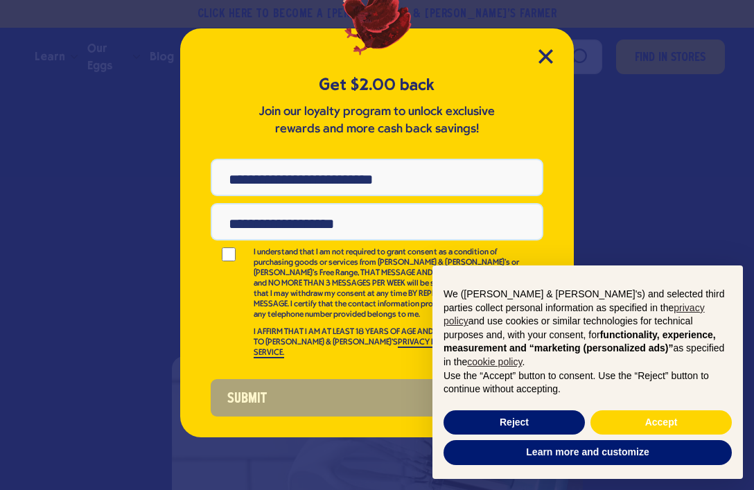
click at [549, 53] on icon "Close Modal" at bounding box center [545, 56] width 12 height 12
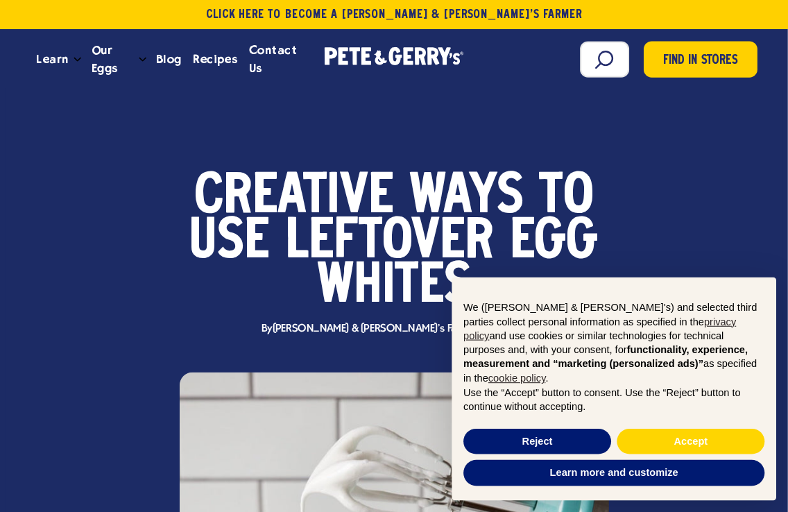
scroll to position [3, 0]
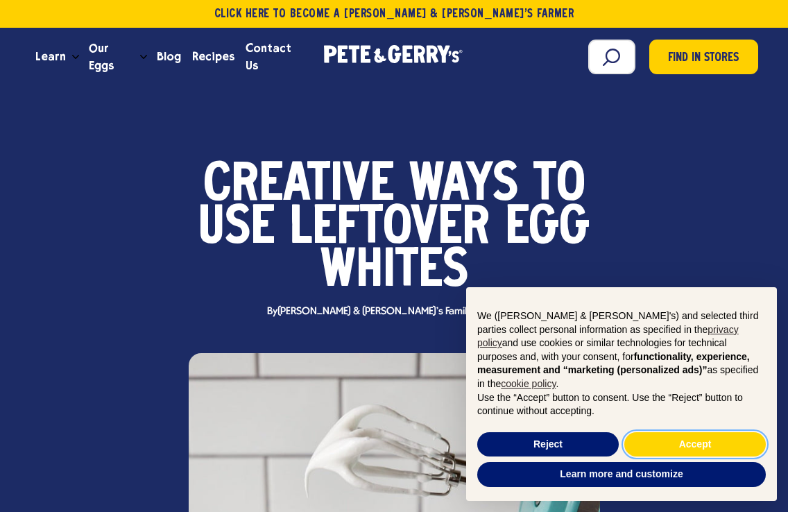
click at [694, 434] on button "Accept" at bounding box center [694, 444] width 141 height 25
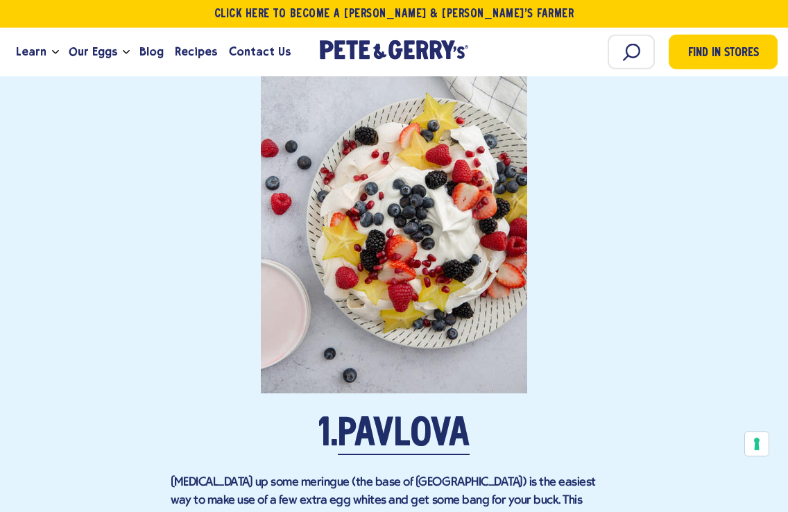
scroll to position [1090, 0]
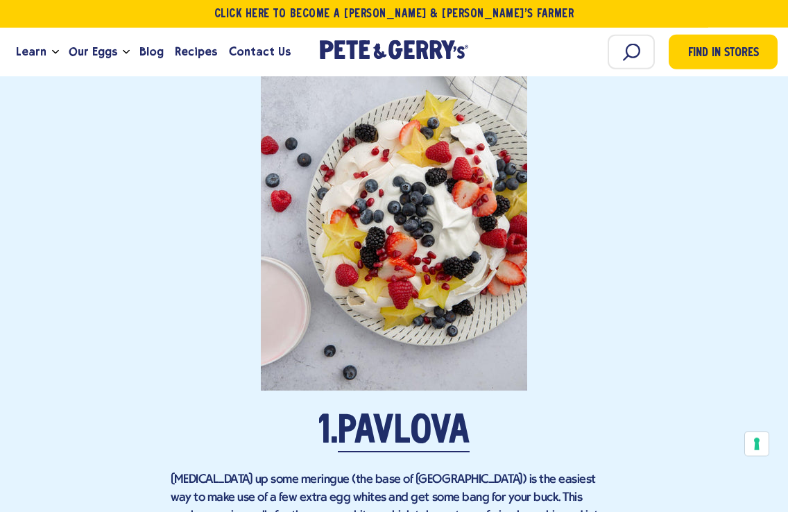
click at [405, 413] on link "Pavlova" at bounding box center [404, 432] width 132 height 39
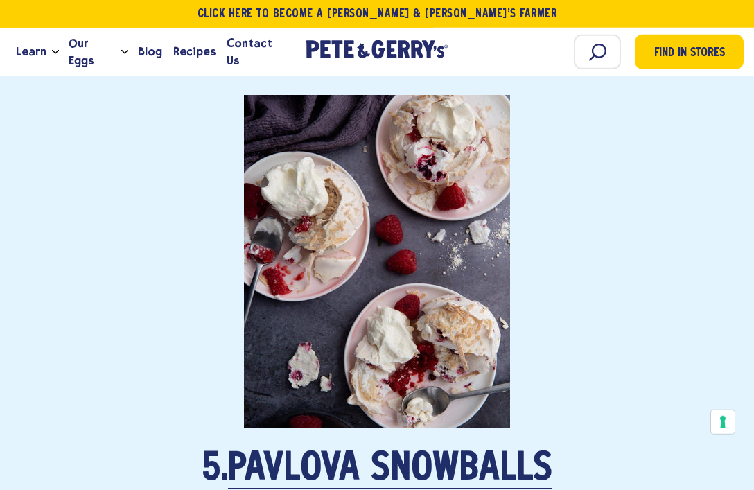
scroll to position [3133, 0]
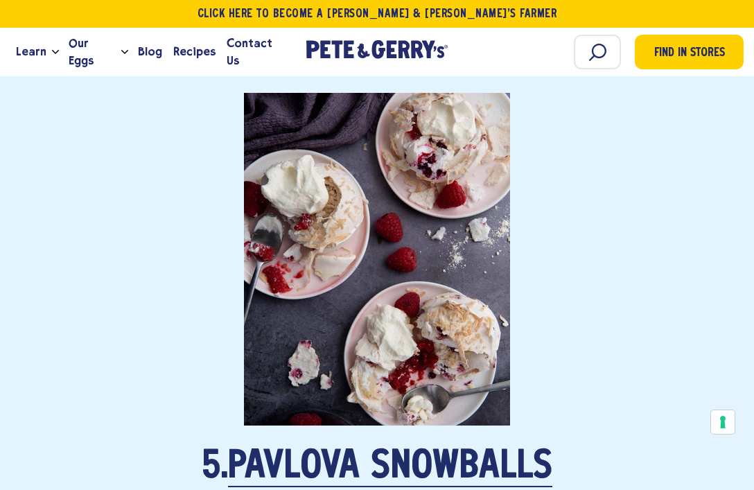
click at [386, 449] on link "Pavlova Snowballs" at bounding box center [390, 468] width 324 height 39
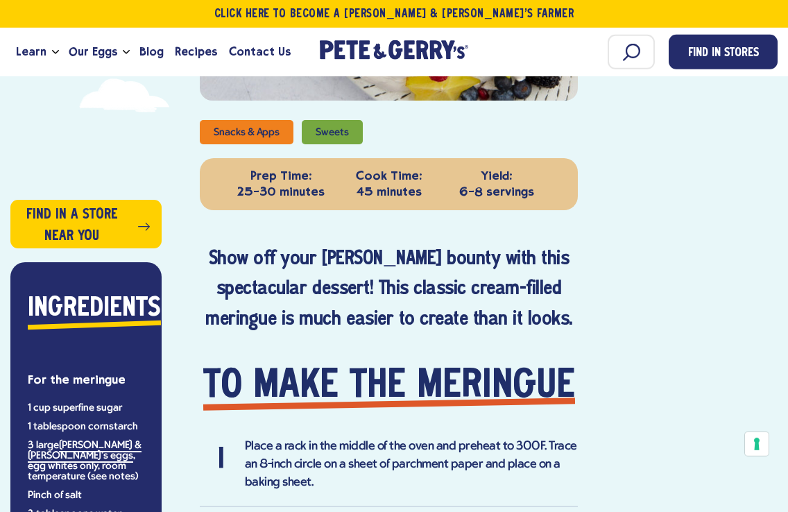
scroll to position [500, 0]
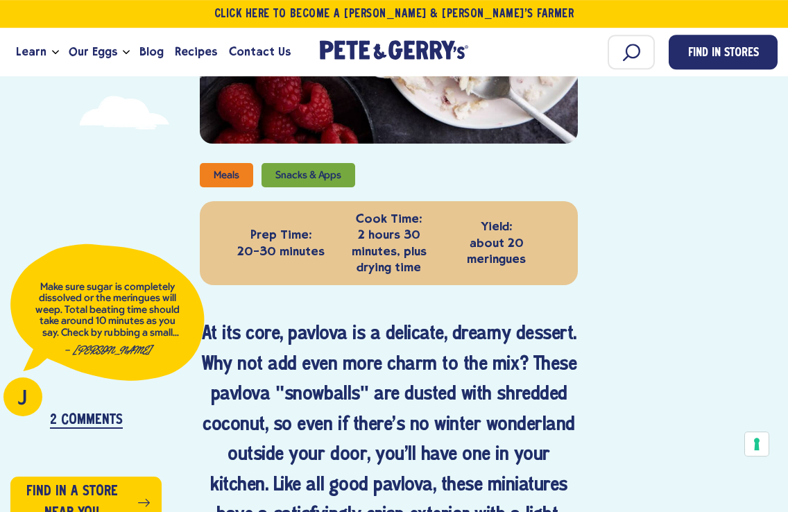
scroll to position [479, 0]
